Goal: Check status: Check status

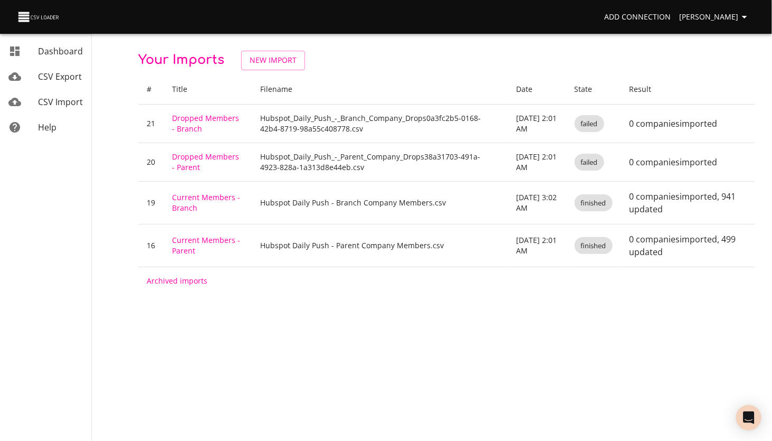
drag, startPoint x: 0, startPoint y: 0, endPoint x: 376, endPoint y: 314, distance: 489.9
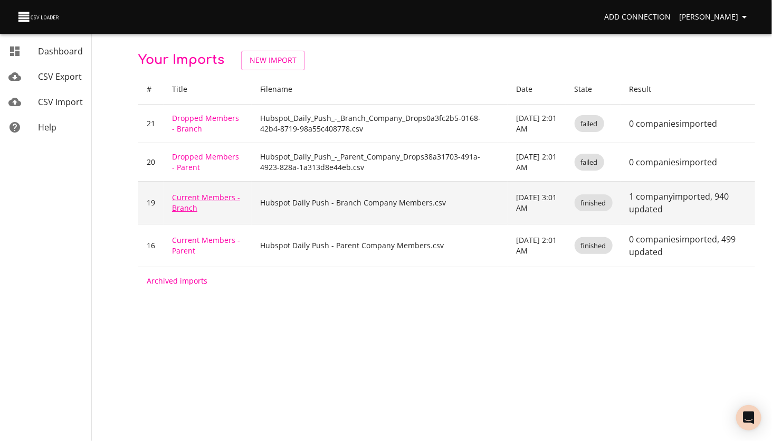
click at [188, 193] on link "Current Members - Branch" at bounding box center [206, 202] width 68 height 21
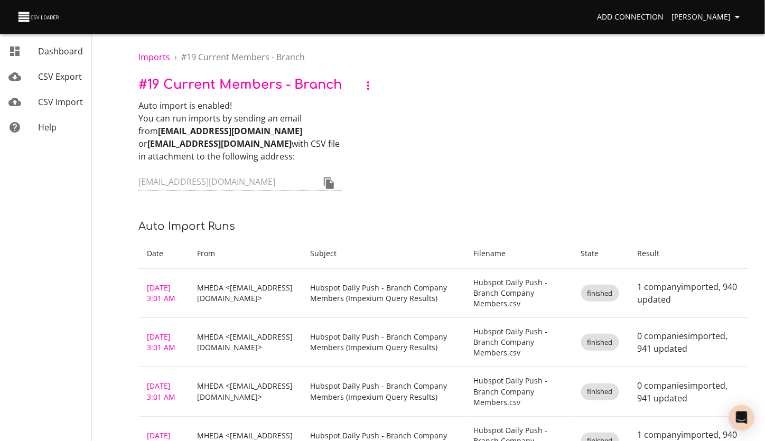
click at [161, 282] on link "[DATE] 3:01 AM" at bounding box center [161, 292] width 29 height 21
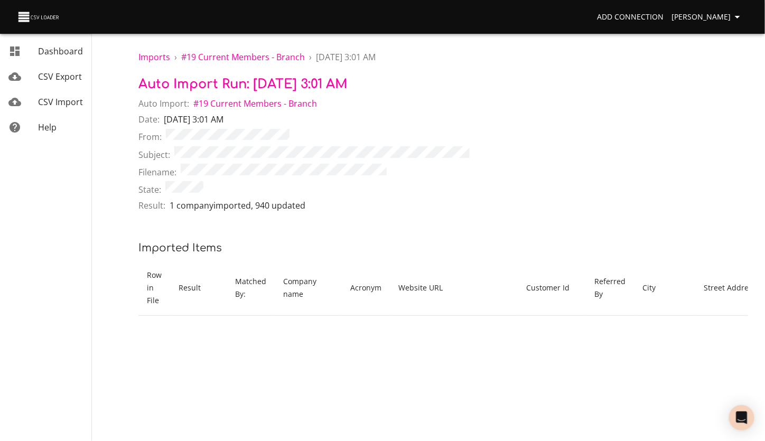
click at [53, 103] on span "CSV Import" at bounding box center [60, 102] width 45 height 12
